Goal: Task Accomplishment & Management: Use online tool/utility

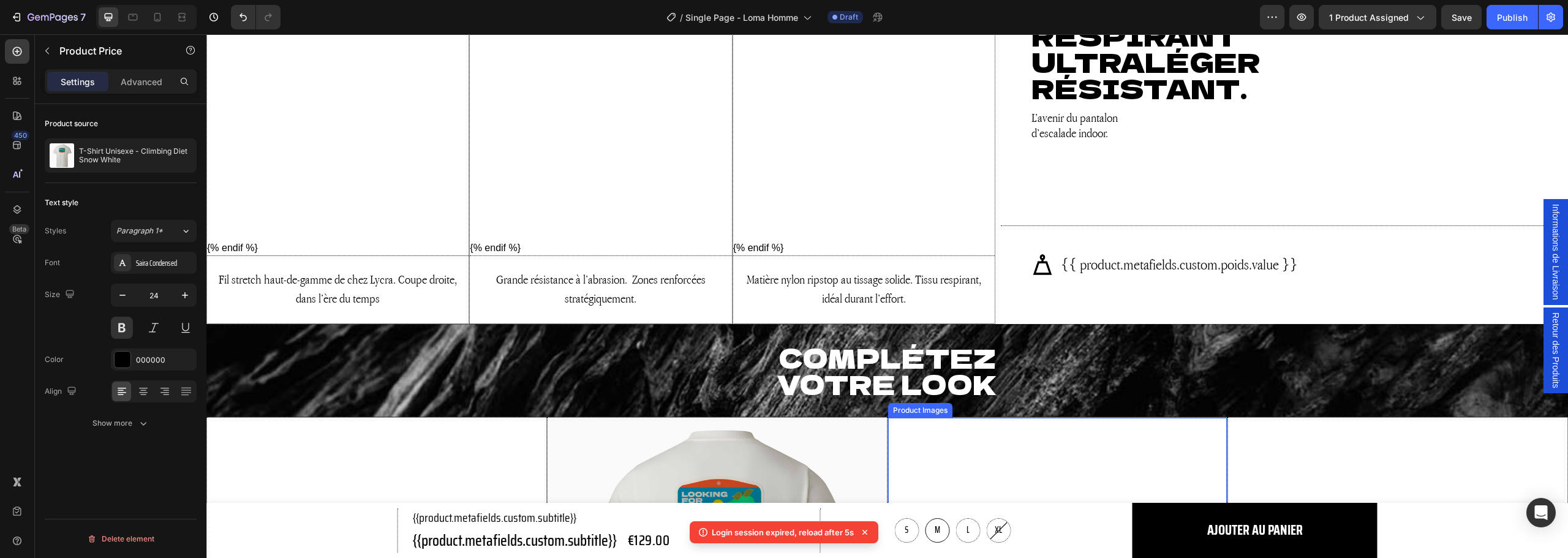
scroll to position [1686, 0]
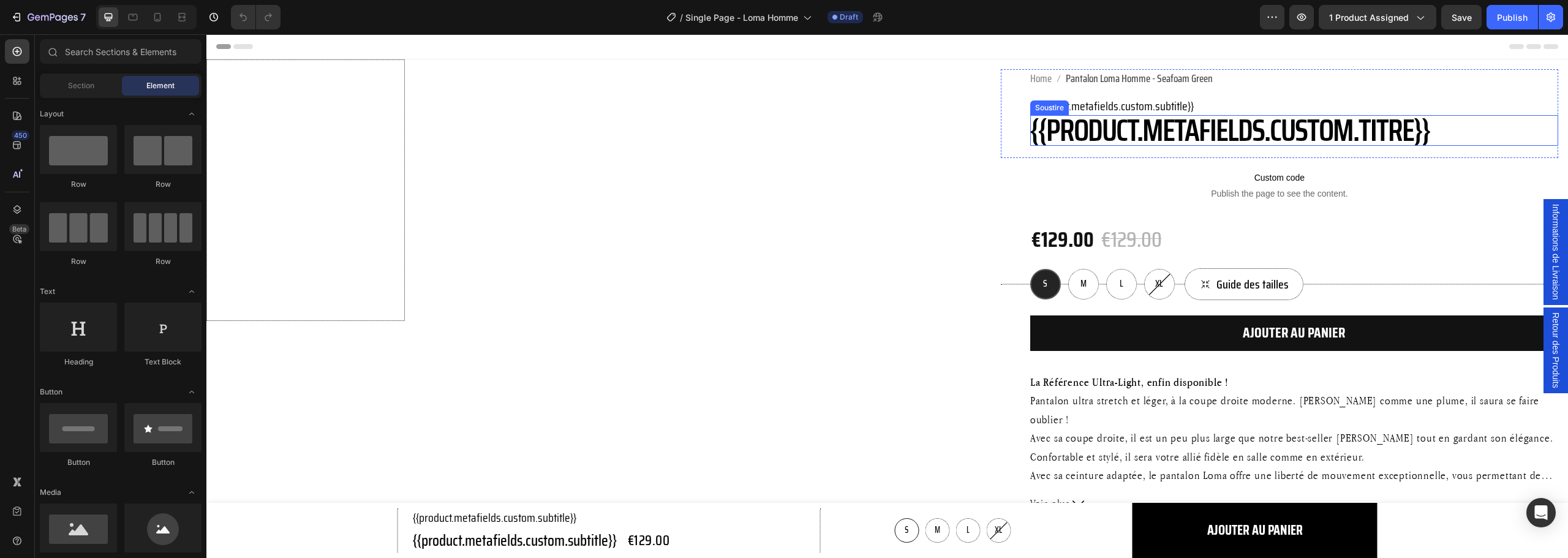
radio input "false"
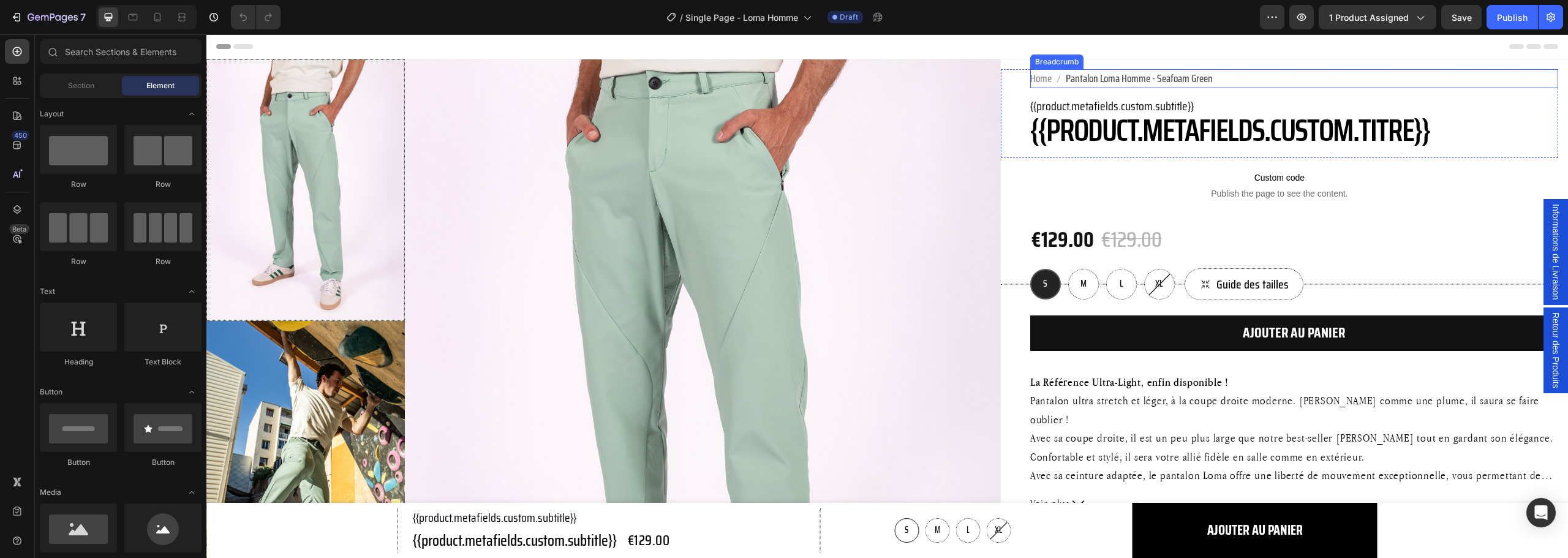
click at [1185, 79] on span "Pantalon Loma Homme - Seafoam Green" at bounding box center [1139, 79] width 147 height 19
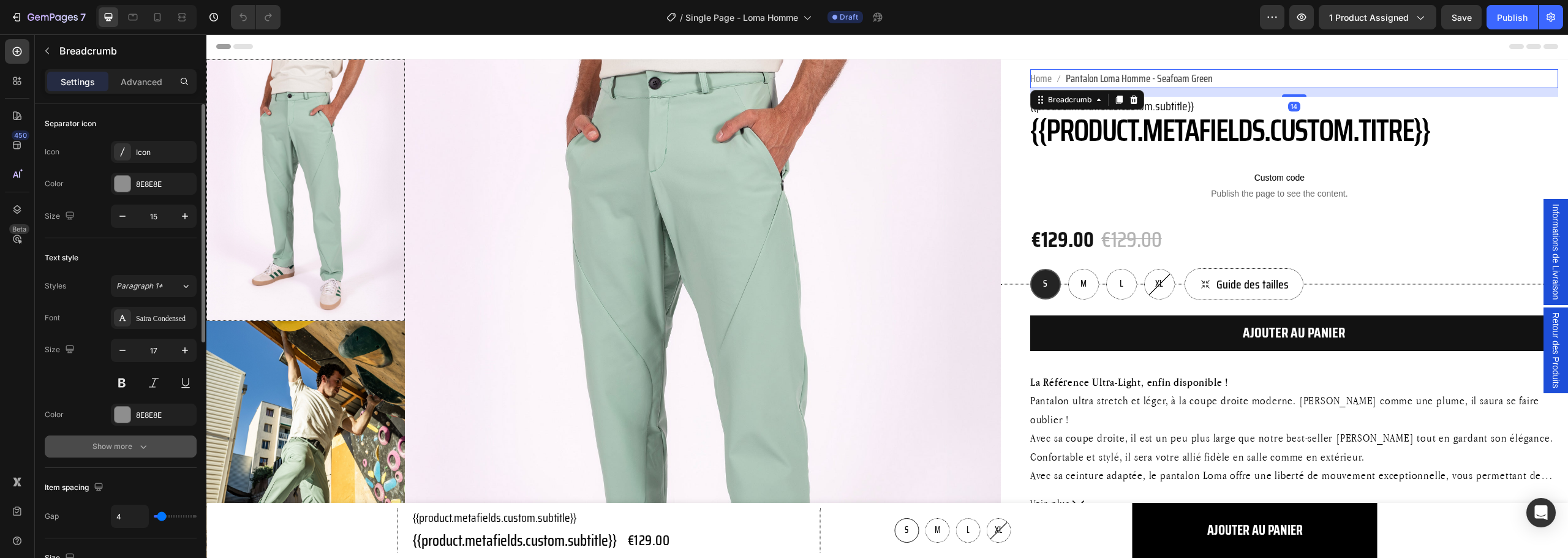
click at [104, 442] on div "Show more" at bounding box center [121, 446] width 57 height 12
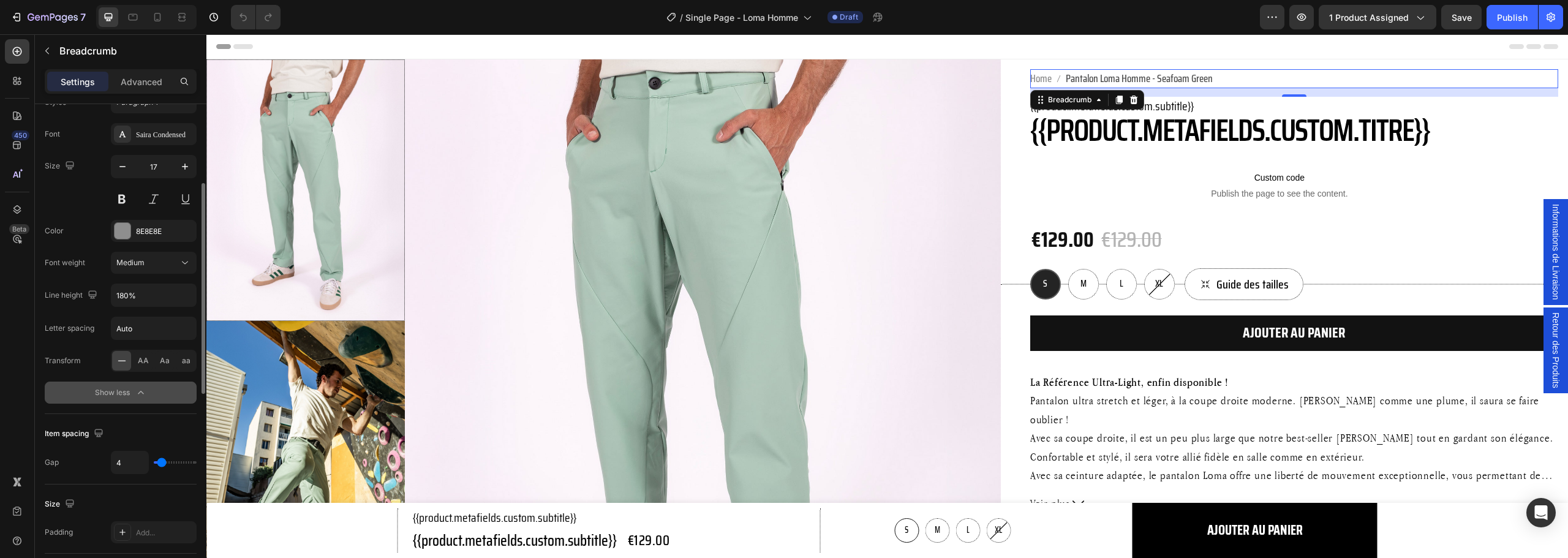
scroll to position [245, 0]
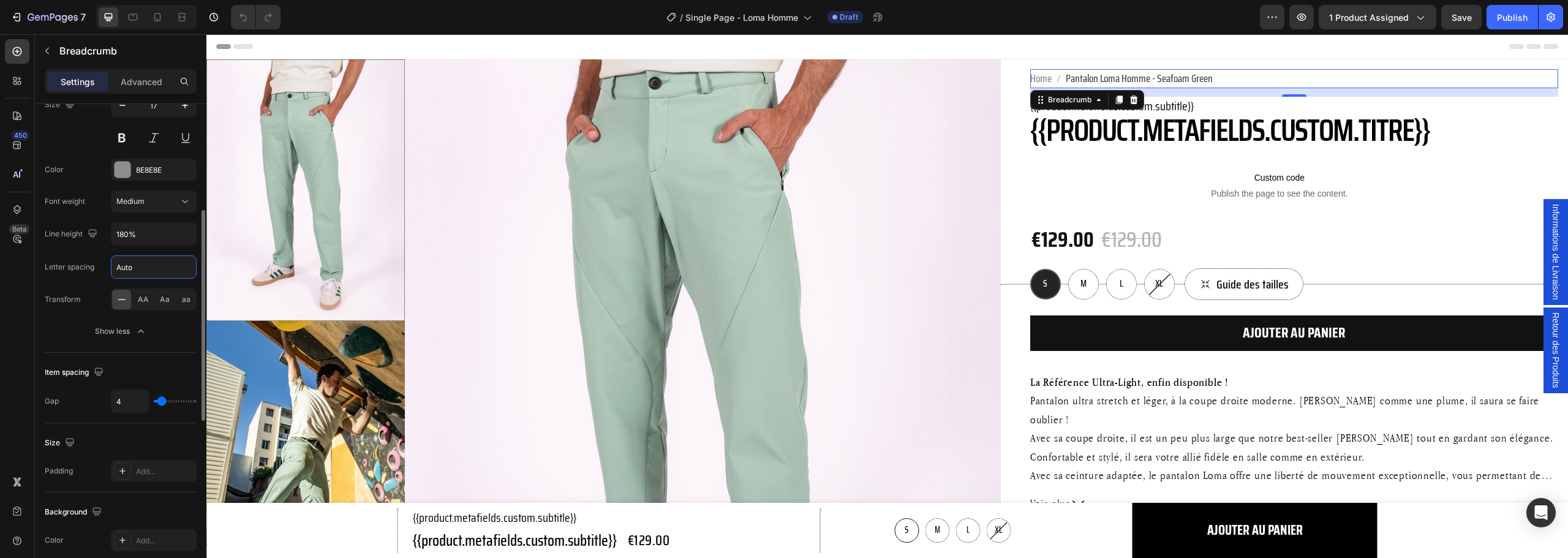
click at [149, 259] on input "Auto" at bounding box center [154, 266] width 84 height 22
click at [1306, 16] on icon "button" at bounding box center [1301, 16] width 12 height 12
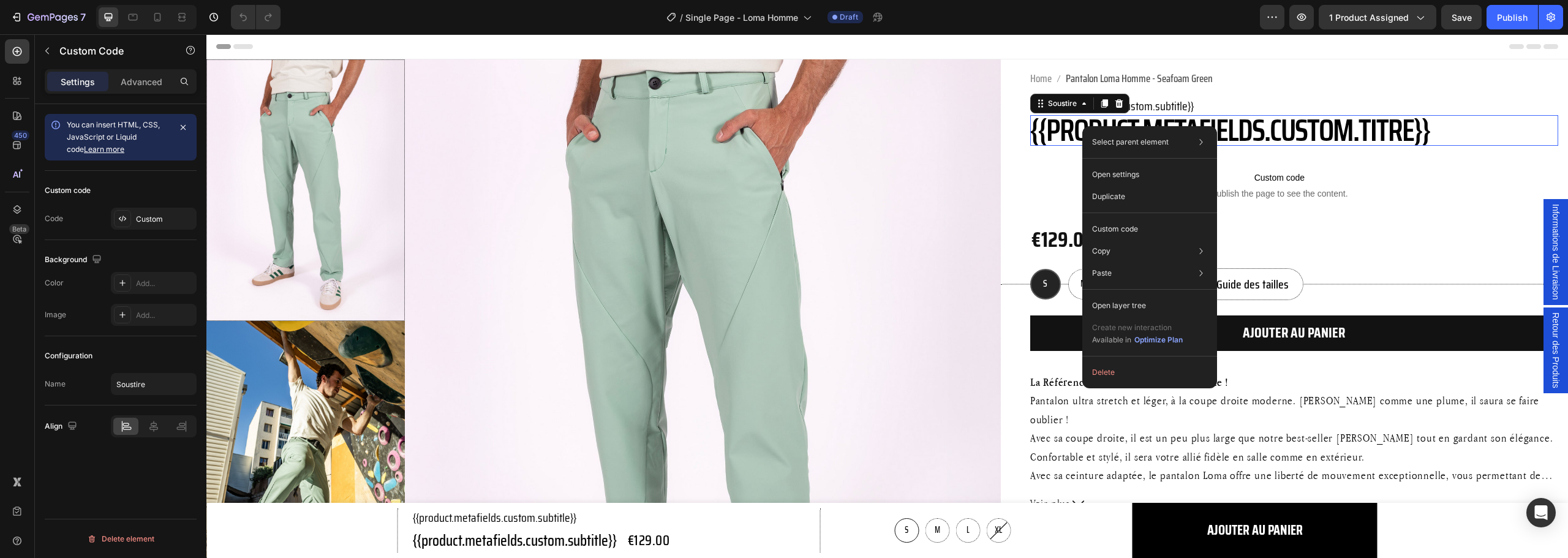
scroll to position [0, 0]
click at [1141, 262] on div "Custom code" at bounding box center [1149, 273] width 125 height 22
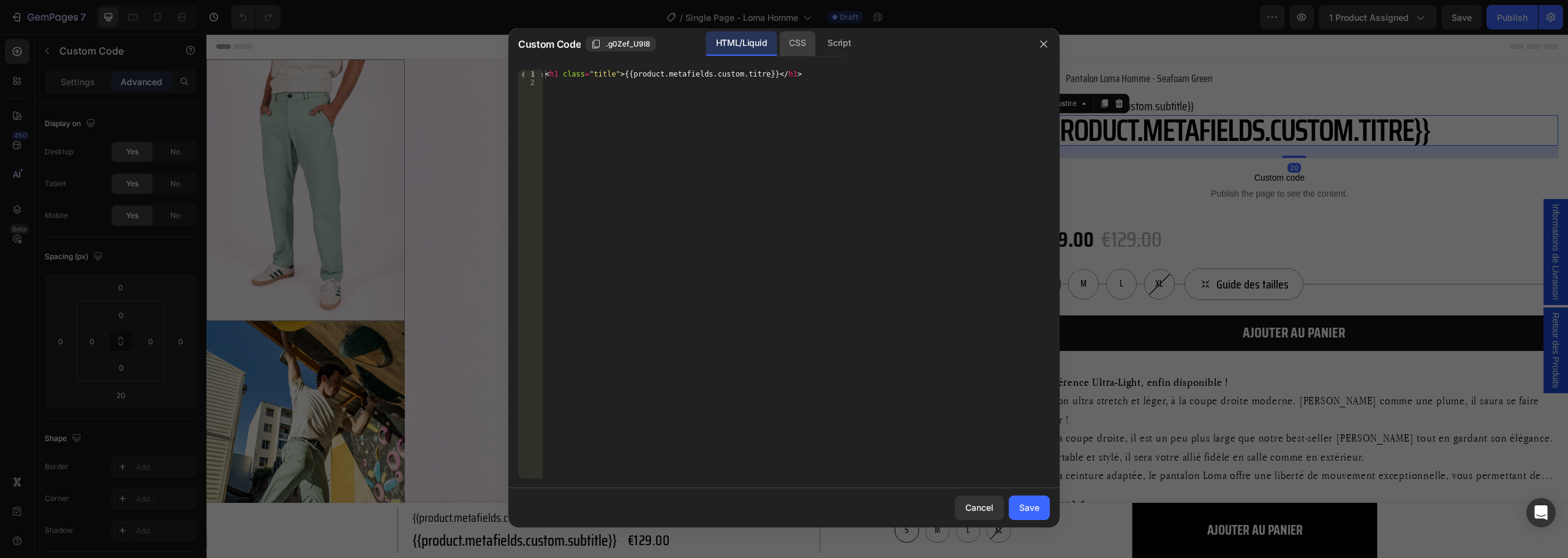
click at [818, 47] on div "CSS" at bounding box center [839, 44] width 43 height 24
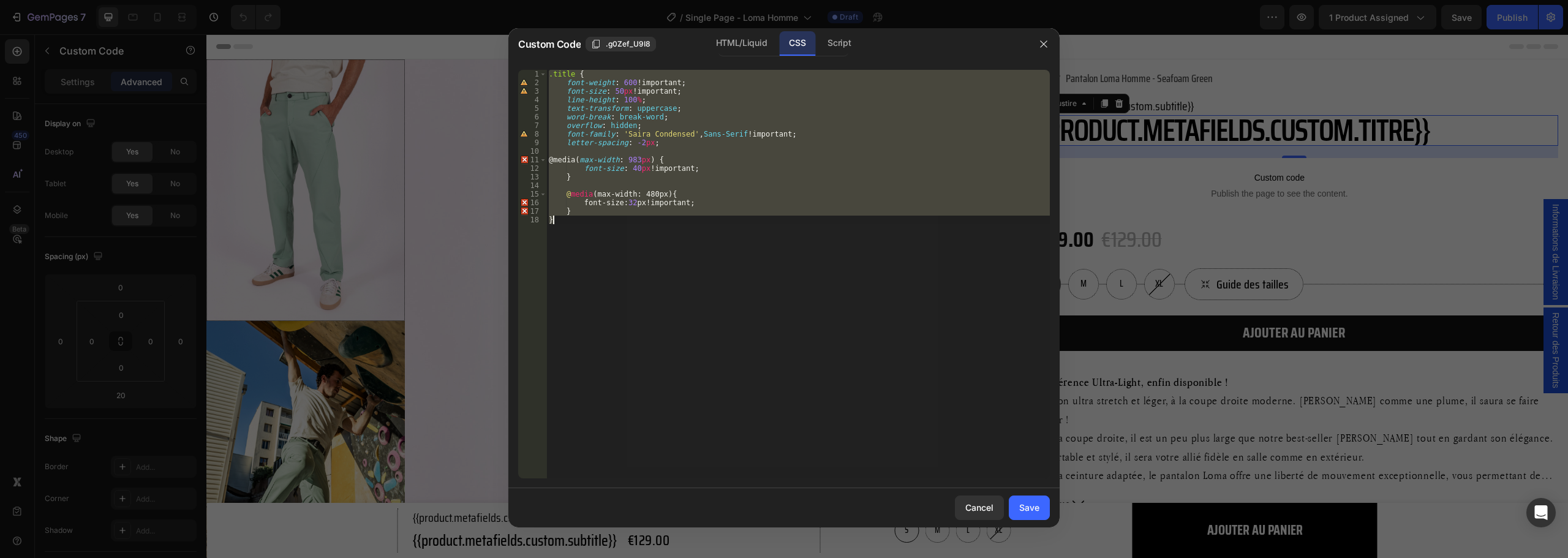
click at [704, 95] on div ".title { font-weight : 600 !important ; font-size : 50 px !important ; line-hei…" at bounding box center [798, 274] width 503 height 409
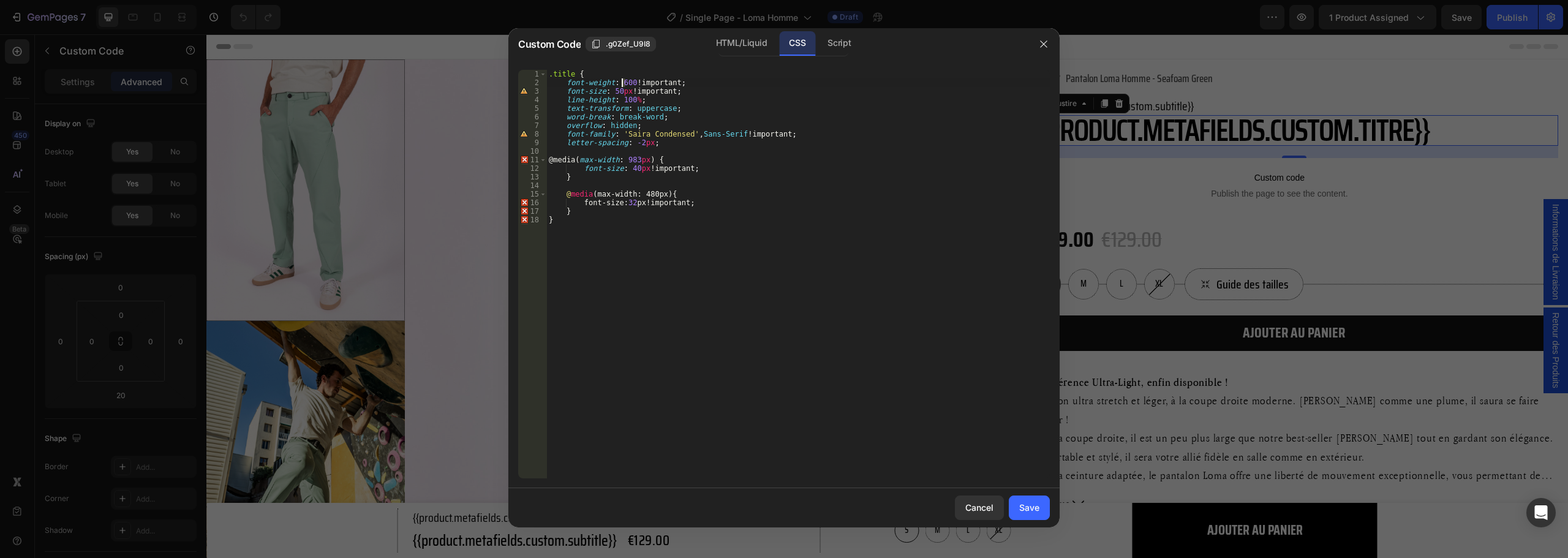
drag, startPoint x: 624, startPoint y: 84, endPoint x: 617, endPoint y: 84, distance: 7.0
click at [620, 84] on div ".title { font-weight : 600 !important ; font-size : 50 px !important ; line-hei…" at bounding box center [798, 283] width 503 height 426
click at [618, 81] on div ".title { font-weight : 600 !important ; font-size : 50 px !important ; line-hei…" at bounding box center [798, 274] width 503 height 409
type textarea "font-weight: 800 !important;"
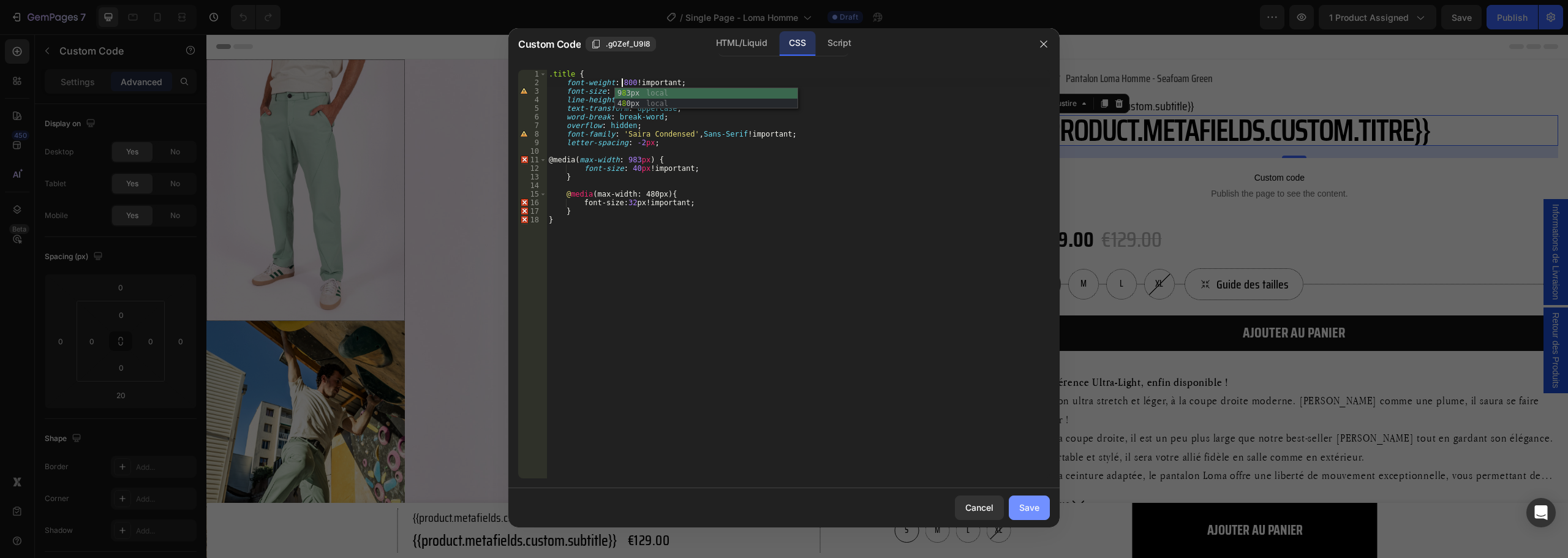
click at [1026, 511] on div "Save" at bounding box center [1029, 507] width 20 height 13
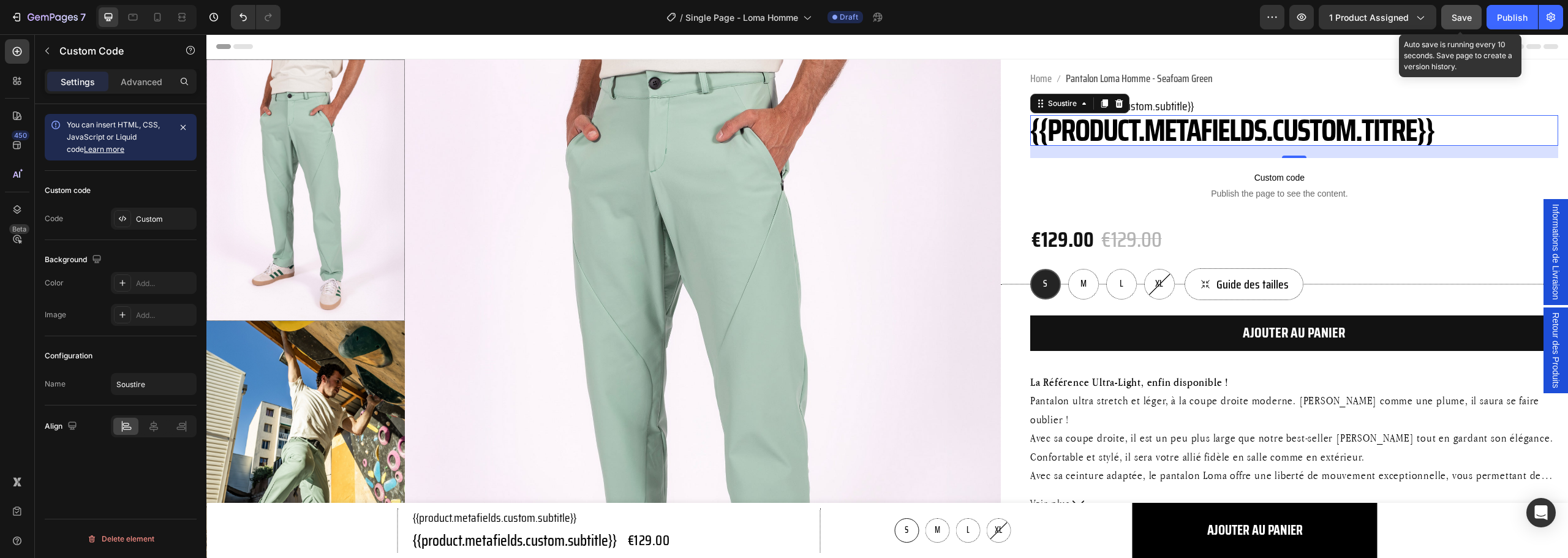
click at [1462, 16] on span "Save" at bounding box center [1462, 17] width 20 height 11
